Goal: Task Accomplishment & Management: Manage account settings

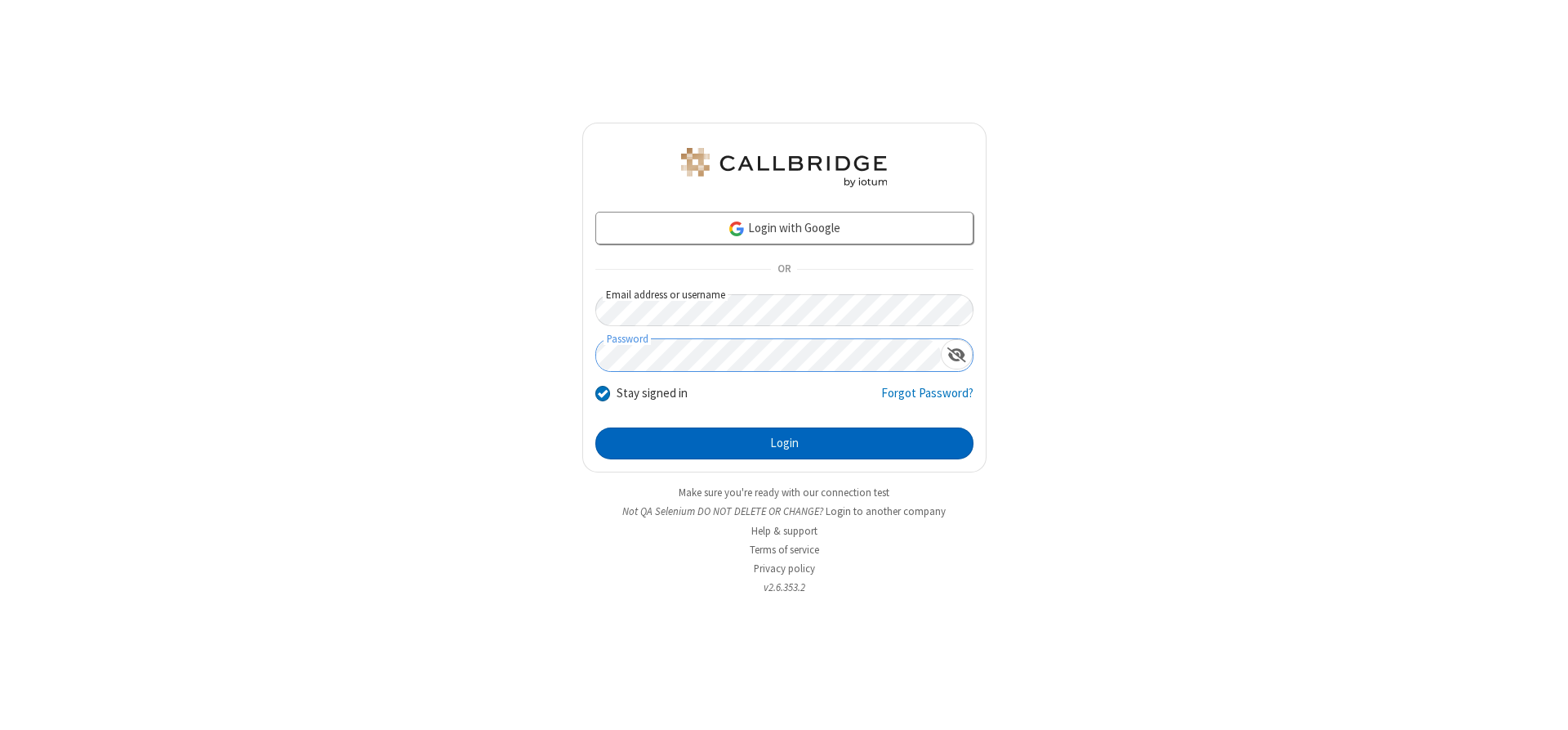
click at [784, 443] on button "Login" at bounding box center [784, 444] width 379 height 33
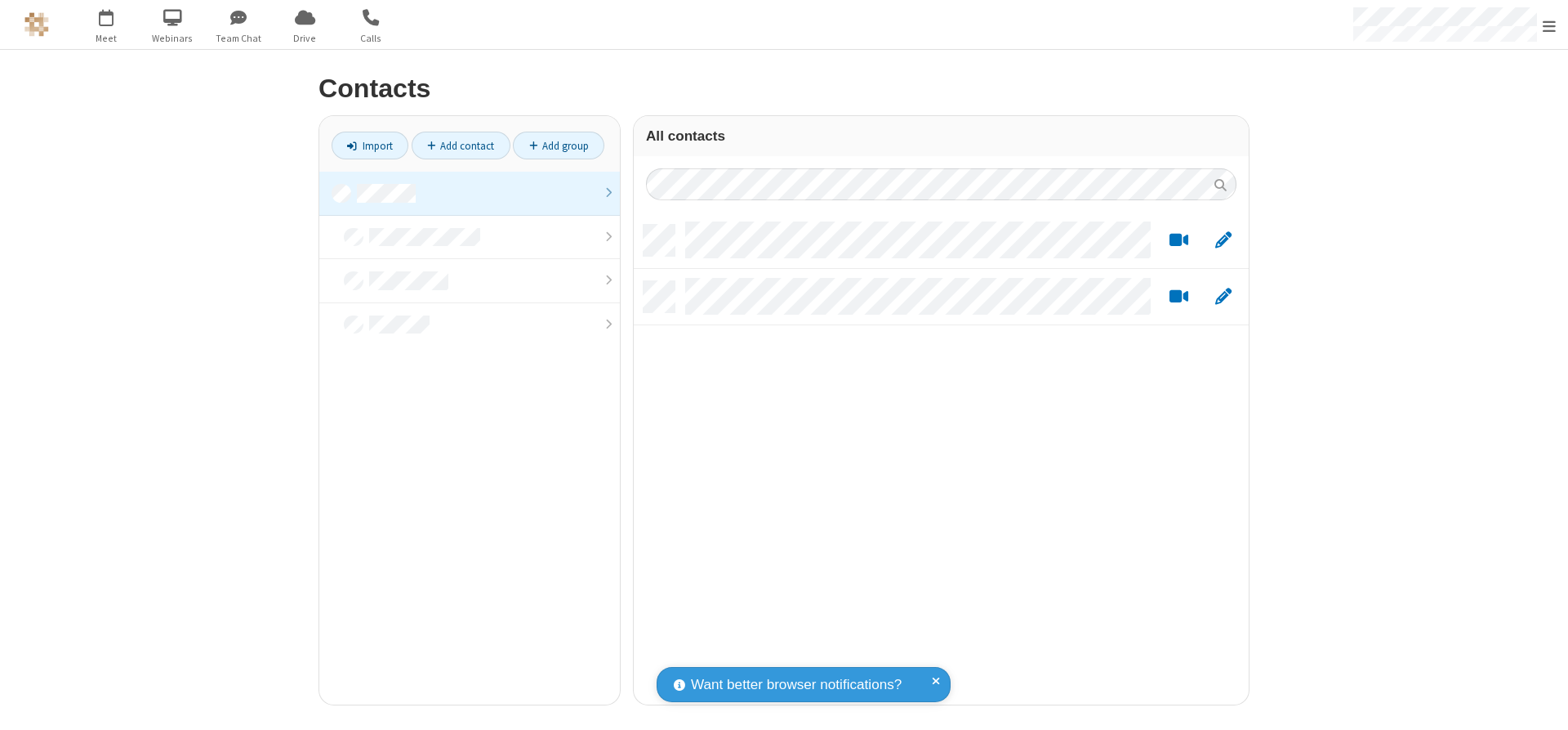
scroll to position [480, 603]
click at [469, 193] on link at bounding box center [469, 193] width 301 height 44
click at [461, 146] on link "Add contact" at bounding box center [461, 146] width 98 height 27
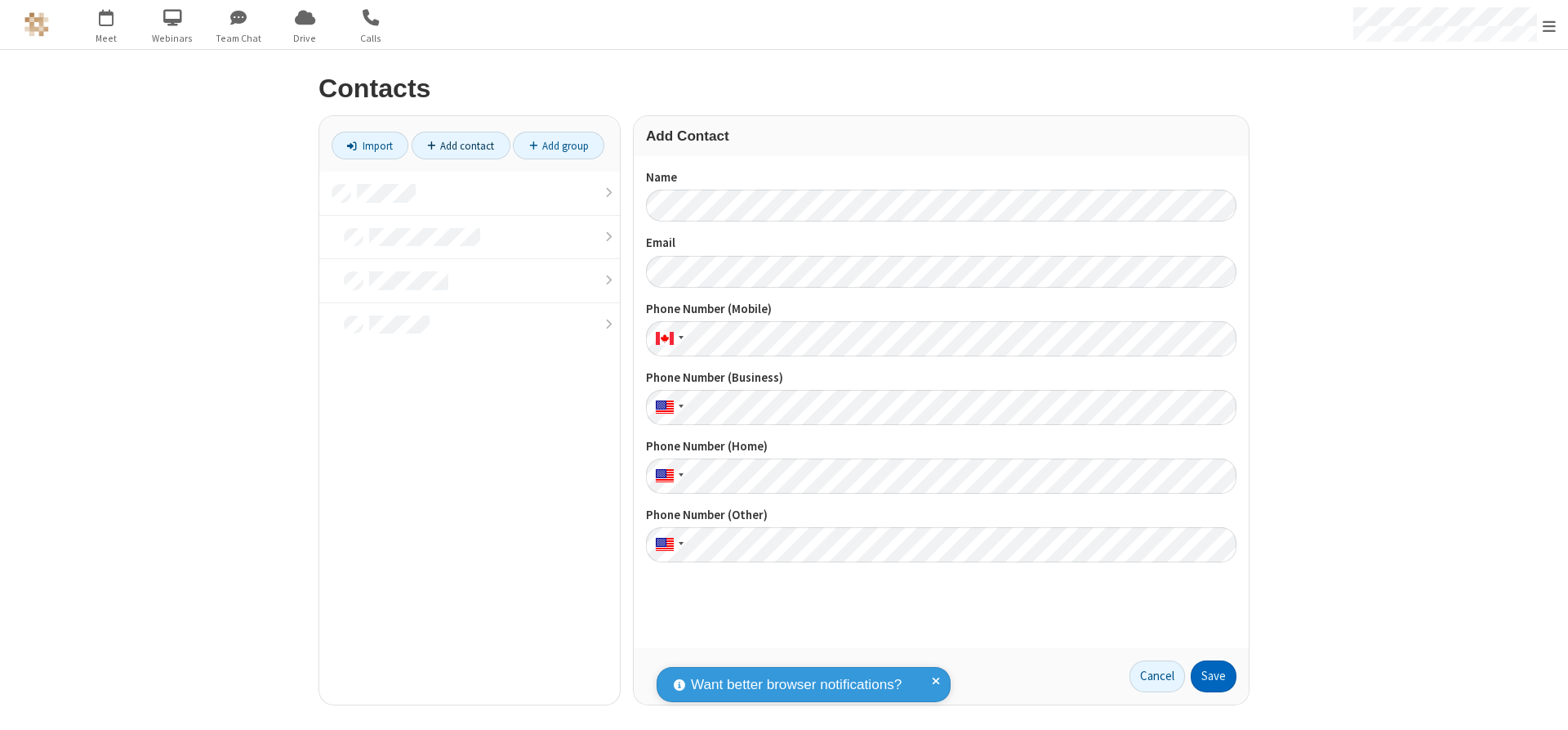
click at [1213, 676] on button "Save" at bounding box center [1213, 676] width 45 height 33
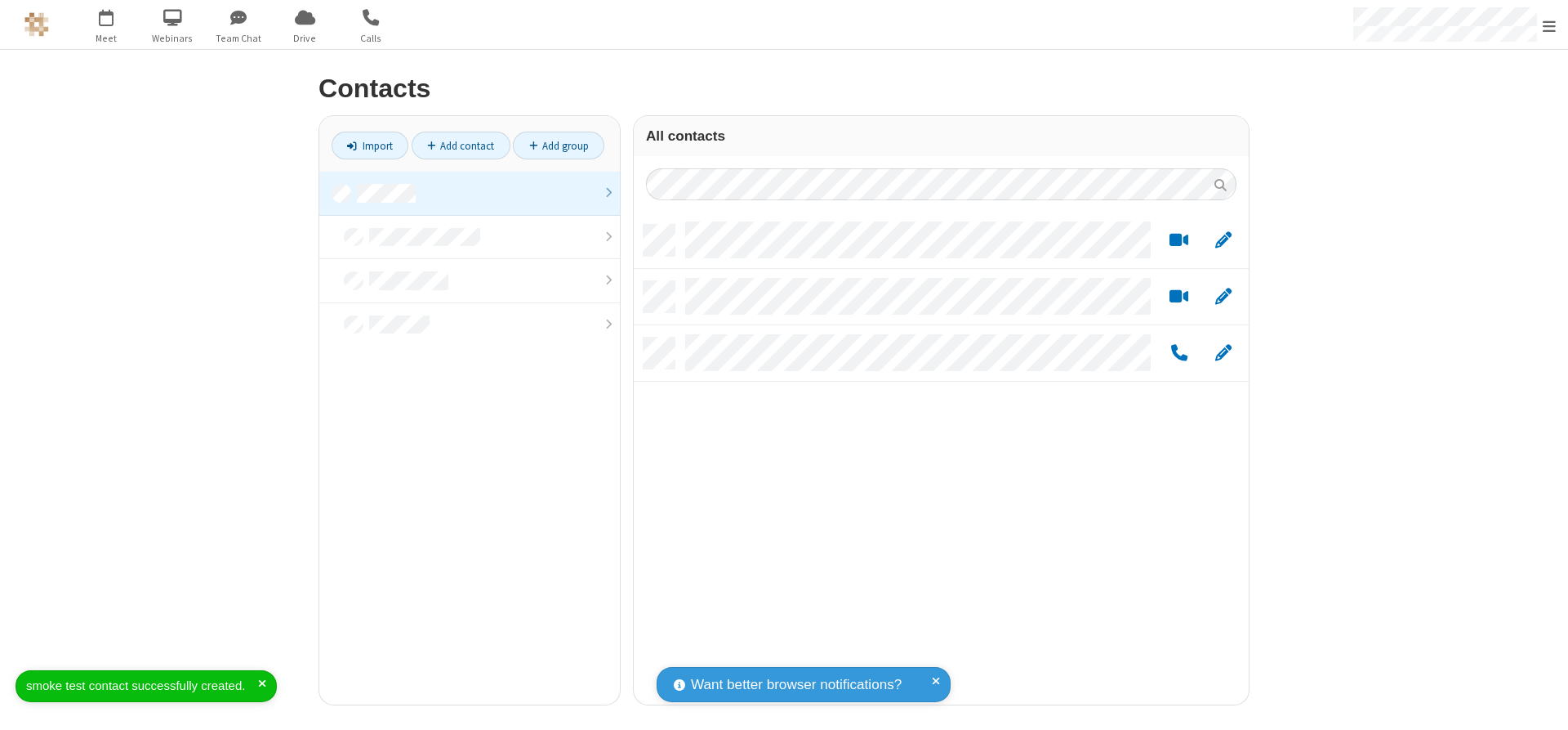
scroll to position [480, 603]
